Goal: Task Accomplishment & Management: Use online tool/utility

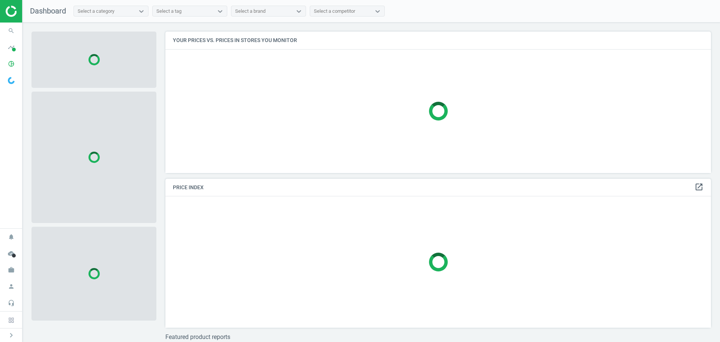
scroll to position [153, 552]
click at [11, 63] on icon "pie_chart_outlined" at bounding box center [11, 64] width 14 height 14
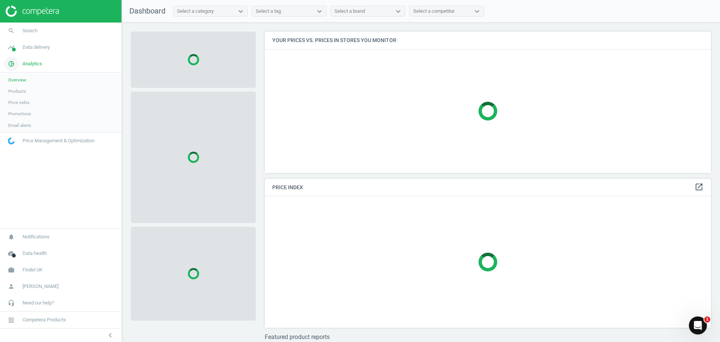
scroll to position [153, 452]
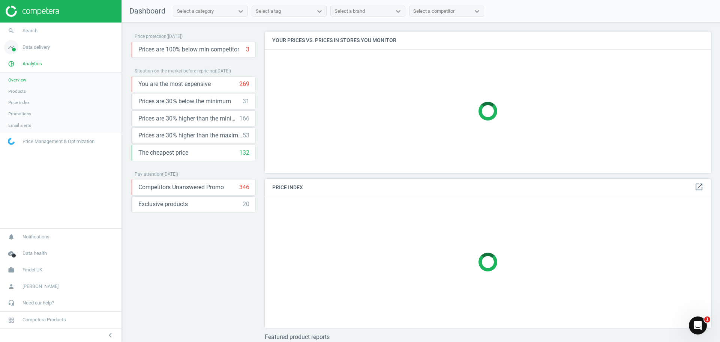
click at [39, 47] on span "Data delivery" at bounding box center [36, 47] width 27 height 7
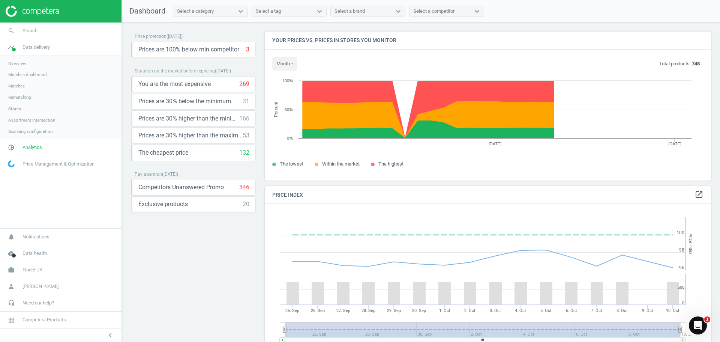
scroll to position [184, 452]
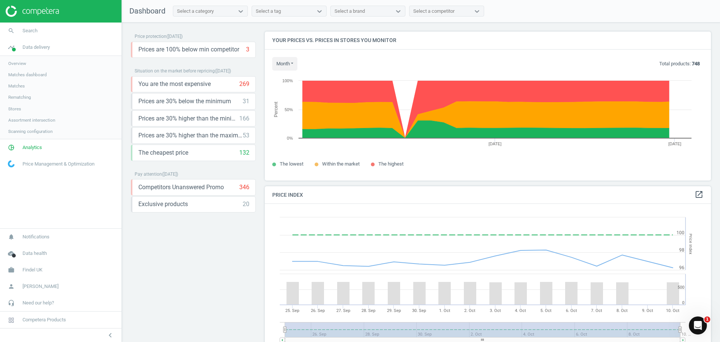
click at [33, 72] on span "Matches dashboard" at bounding box center [27, 75] width 39 height 6
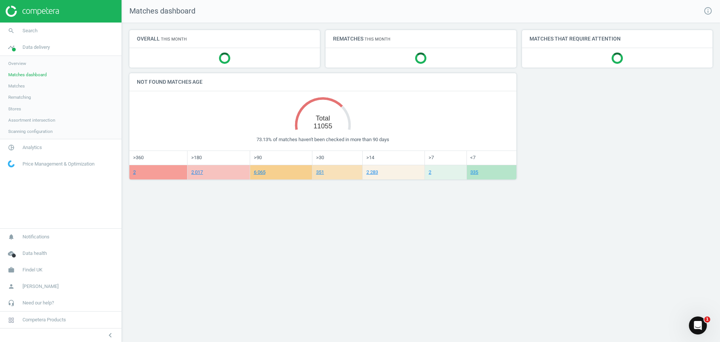
click at [20, 89] on span "Matches" at bounding box center [16, 86] width 17 height 6
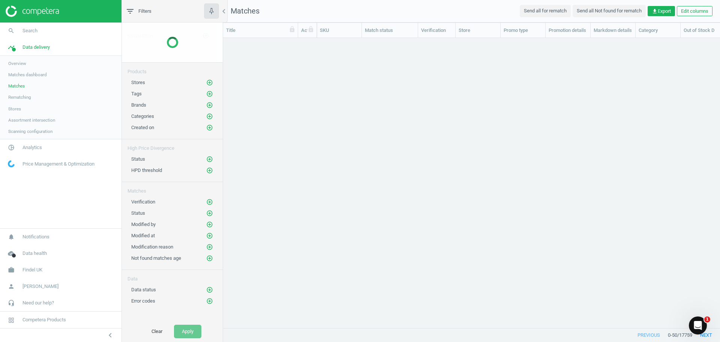
scroll to position [278, 491]
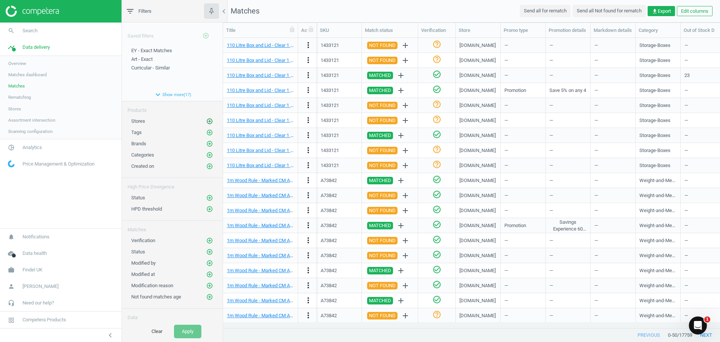
click at [206, 121] on icon "add_circle_outline" at bounding box center [209, 121] width 7 height 7
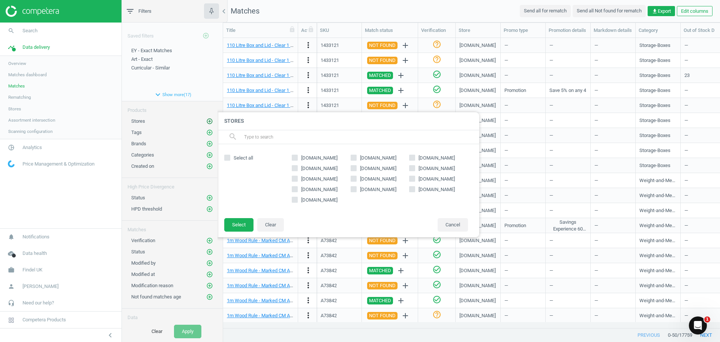
click at [206, 121] on icon "add_circle_outline" at bounding box center [209, 121] width 7 height 7
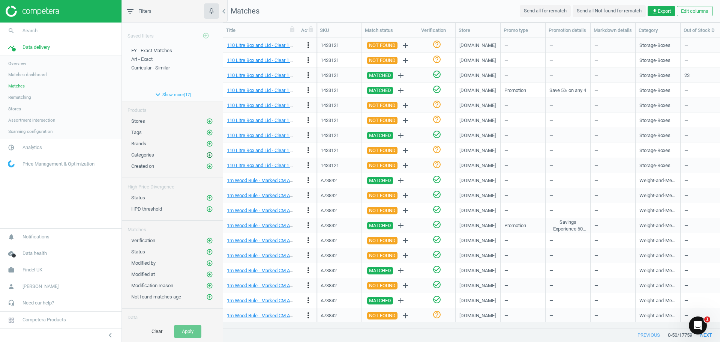
click at [206, 154] on icon "add_circle_outline" at bounding box center [209, 155] width 7 height 7
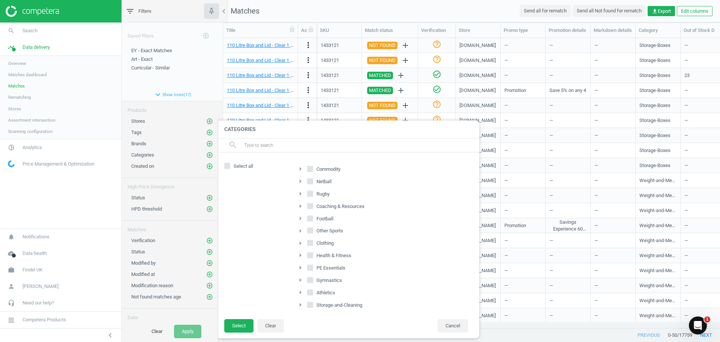
click at [228, 165] on input "Select all" at bounding box center [227, 165] width 5 height 5
checkbox input "true"
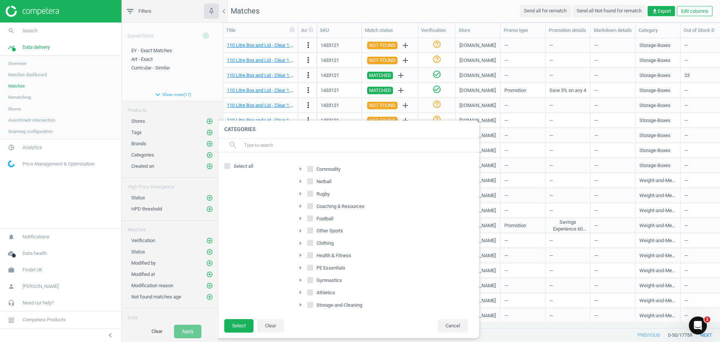
checkbox input "true"
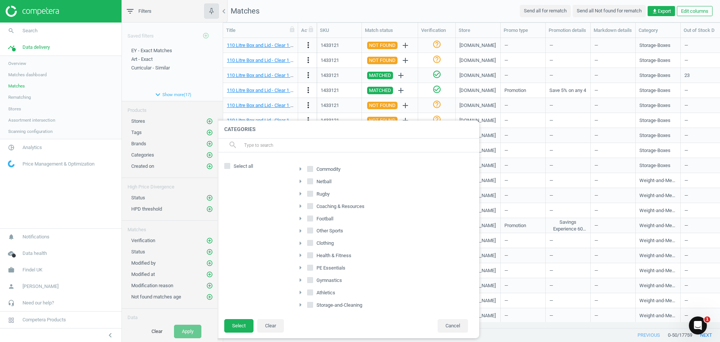
checkbox input "true"
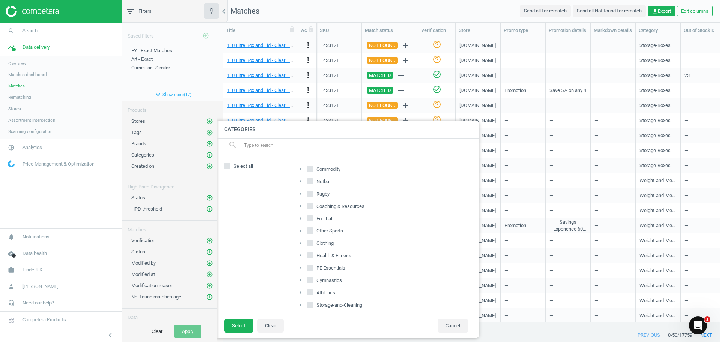
checkbox input "true"
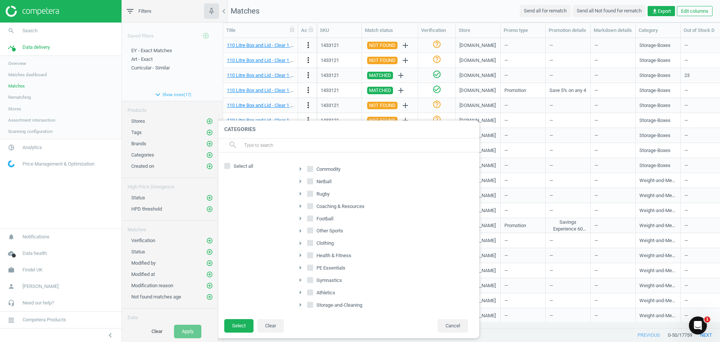
checkbox input "true"
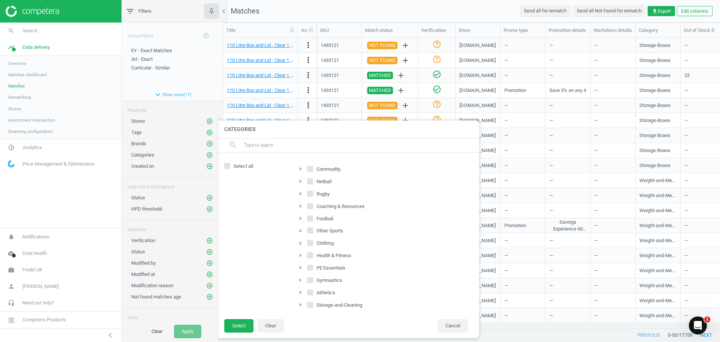
checkbox input "true"
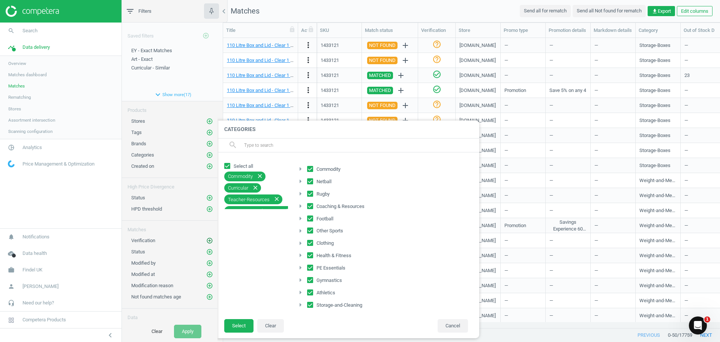
click at [206, 240] on icon "add_circle_outline" at bounding box center [209, 240] width 7 height 7
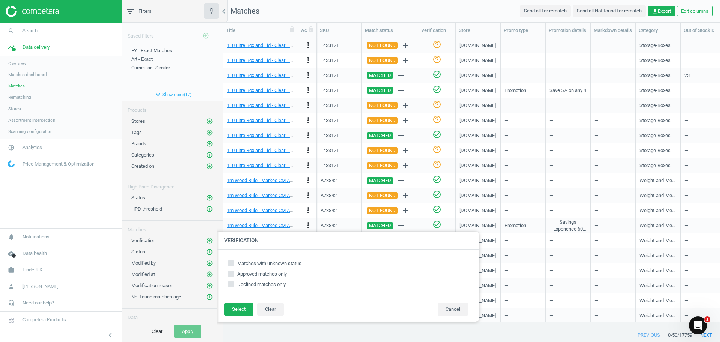
click at [231, 265] on input "Matches with unknown status" at bounding box center [231, 262] width 5 height 5
checkbox input "true"
click at [241, 310] on button "Select" at bounding box center [238, 309] width 29 height 14
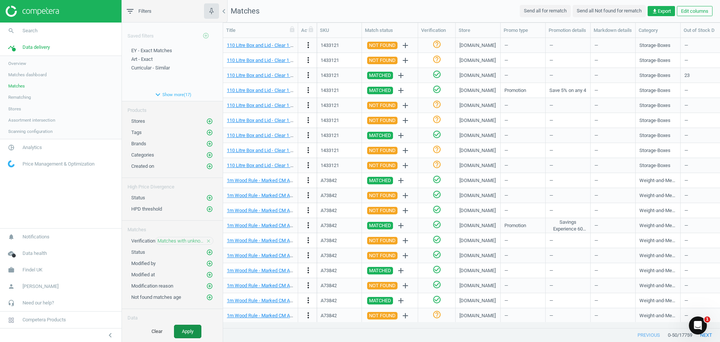
click at [191, 332] on button "Apply" at bounding box center [187, 332] width 27 height 14
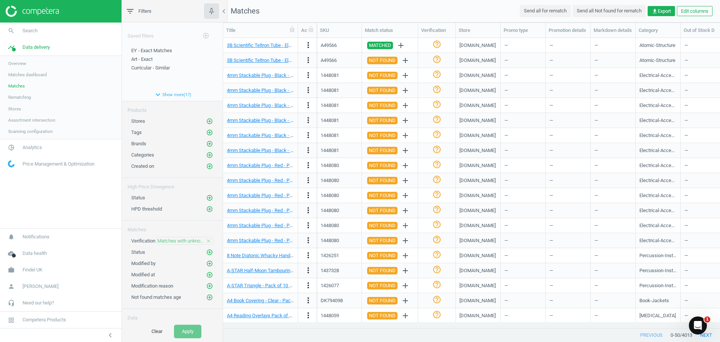
scroll to position [466, 0]
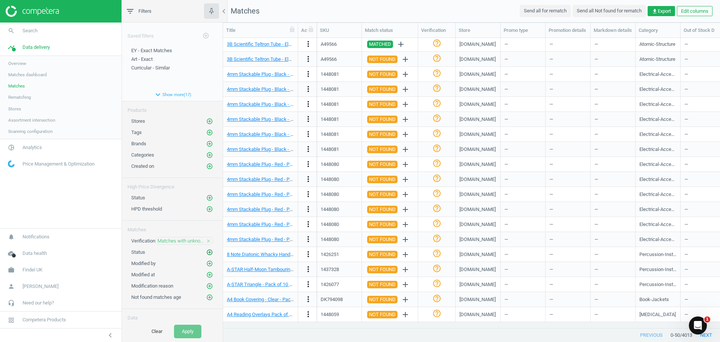
click at [206, 252] on icon "add_circle_outline" at bounding box center [209, 252] width 7 height 7
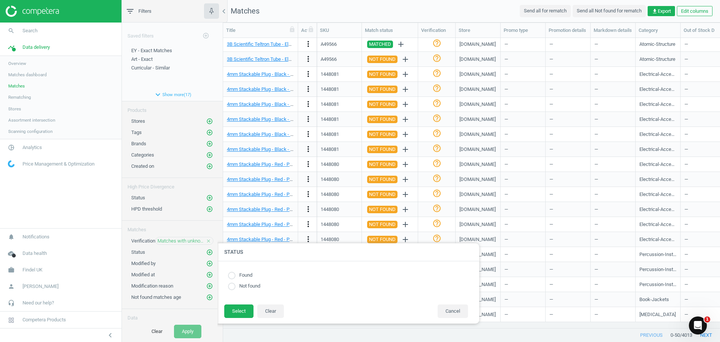
click at [250, 277] on label "Found" at bounding box center [244, 275] width 17 height 7
click at [232, 272] on input "radio" at bounding box center [232, 276] width 8 height 8
radio input "true"
click at [234, 310] on button "Select" at bounding box center [238, 311] width 29 height 14
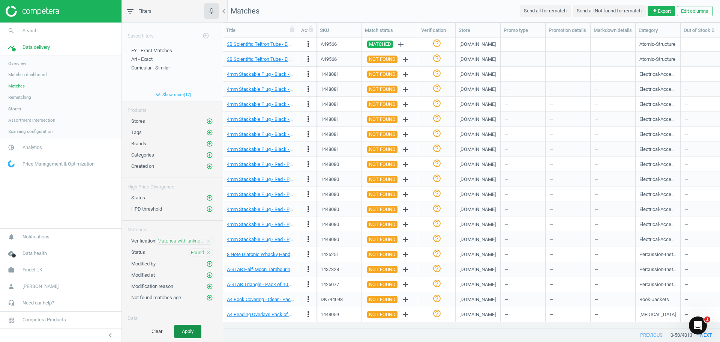
click at [193, 331] on button "Apply" at bounding box center [187, 332] width 27 height 14
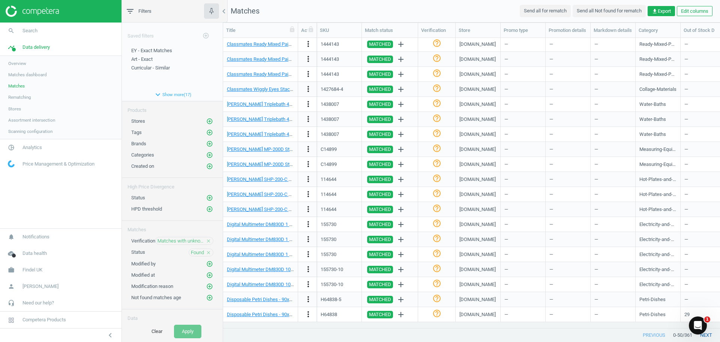
click at [712, 337] on button "next" at bounding box center [707, 335] width 28 height 14
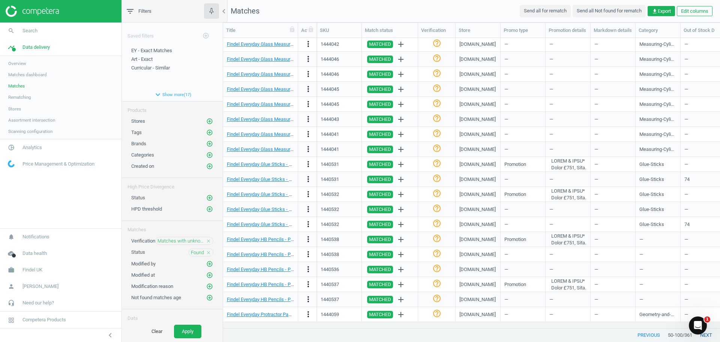
click at [712, 337] on button "next" at bounding box center [707, 335] width 28 height 14
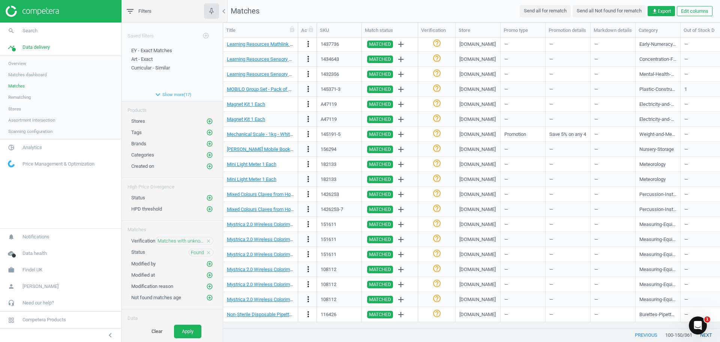
click at [715, 335] on button "next" at bounding box center [707, 335] width 28 height 14
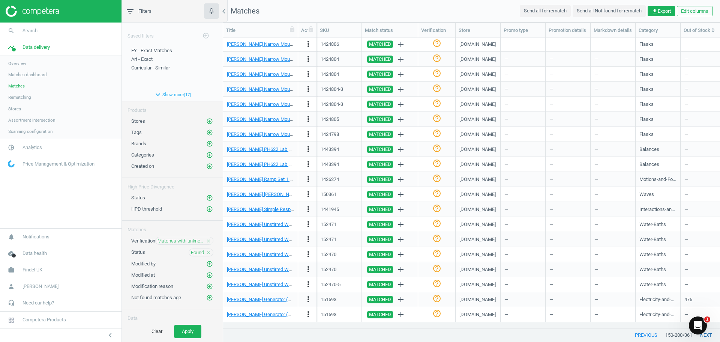
click at [714, 334] on button "next" at bounding box center [707, 335] width 28 height 14
click at [713, 334] on button "next" at bounding box center [707, 335] width 28 height 14
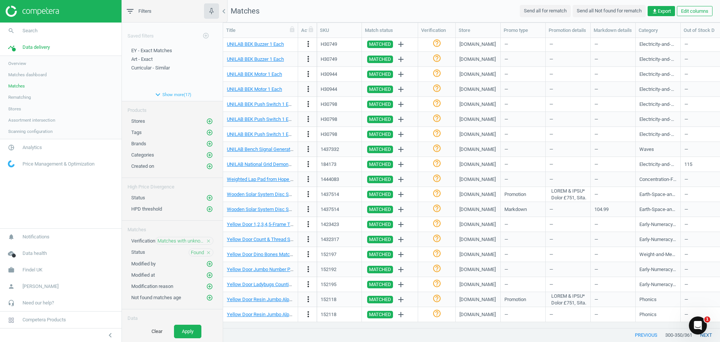
click at [712, 331] on button "next" at bounding box center [707, 335] width 28 height 14
